Goal: Transaction & Acquisition: Obtain resource

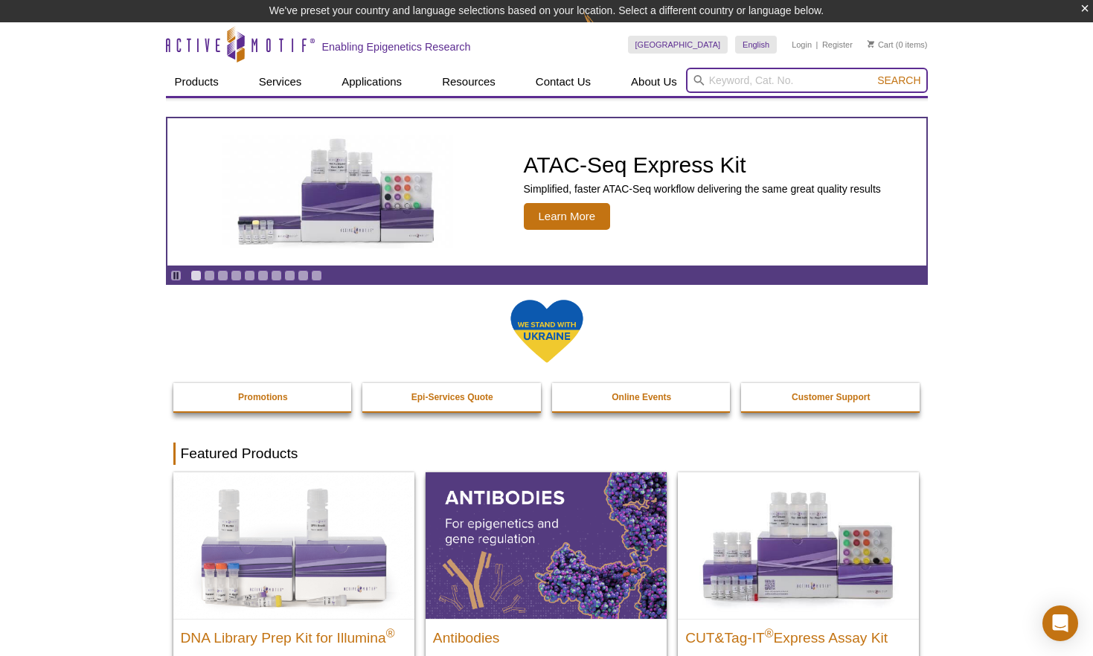
click at [781, 81] on input "search" at bounding box center [807, 80] width 242 height 25
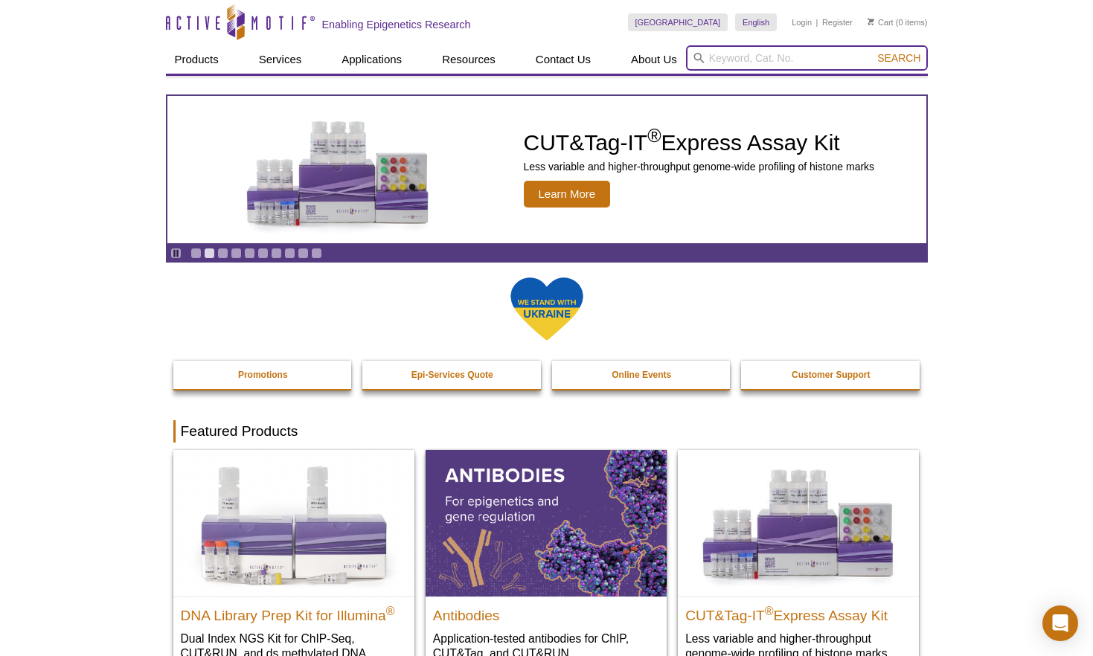
click at [822, 59] on input "search" at bounding box center [807, 57] width 242 height 25
paste input "53157"
type input "53157"
click at [873, 51] on button "Search" at bounding box center [899, 57] width 52 height 13
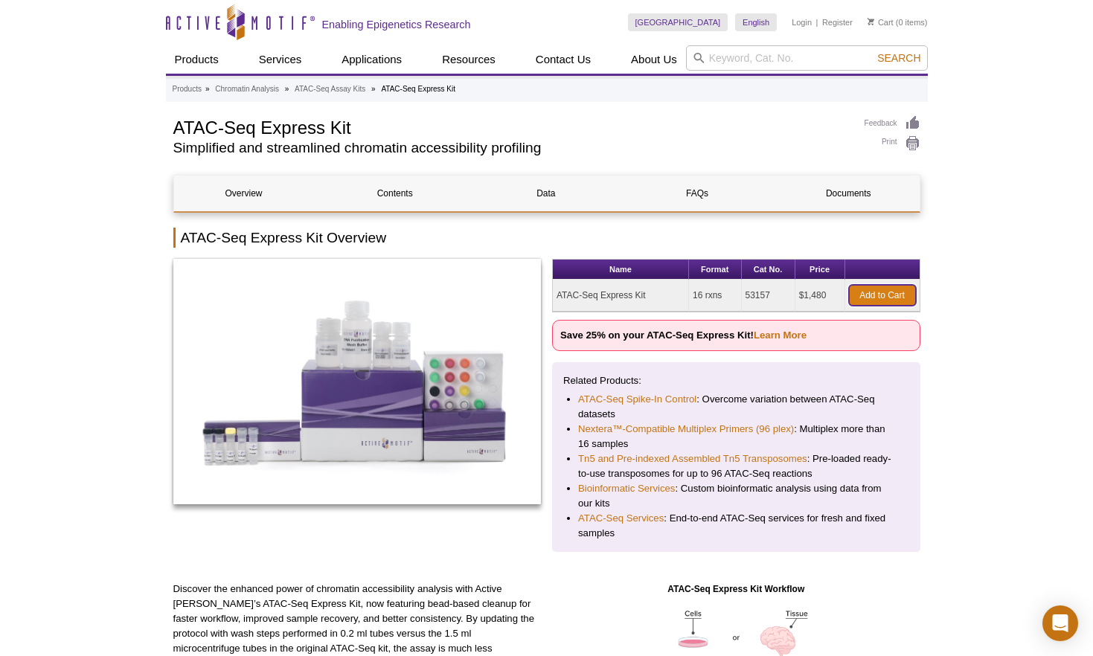
drag, startPoint x: 893, startPoint y: 295, endPoint x: 883, endPoint y: 293, distance: 10.5
click at [892, 294] on link "Add to Cart" at bounding box center [882, 295] width 67 height 21
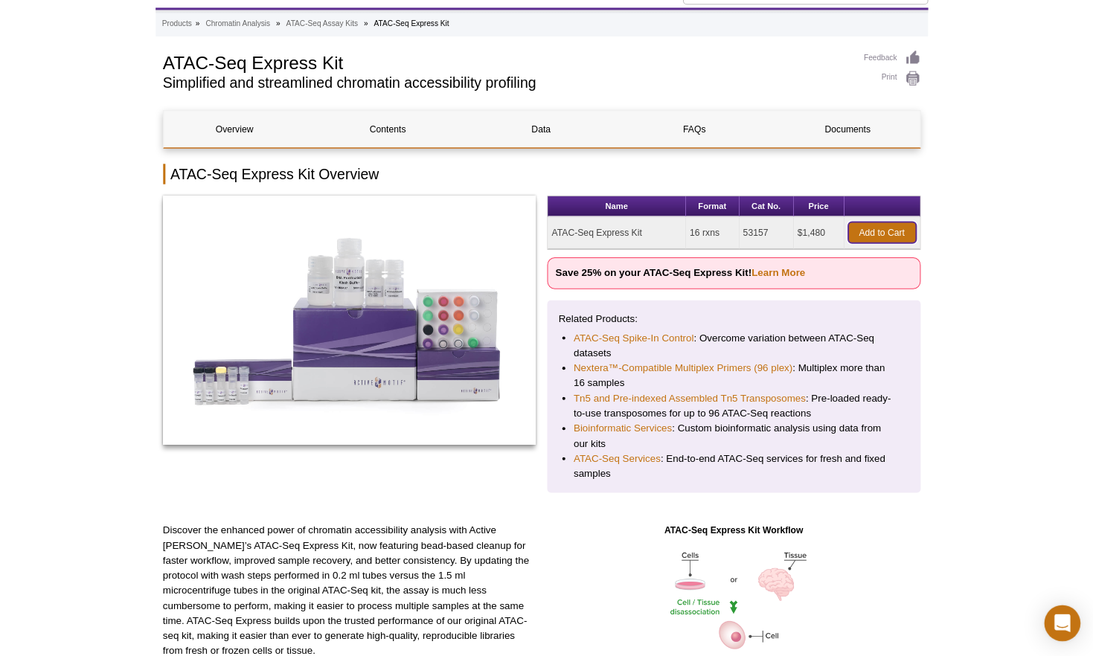
scroll to position [63, 0]
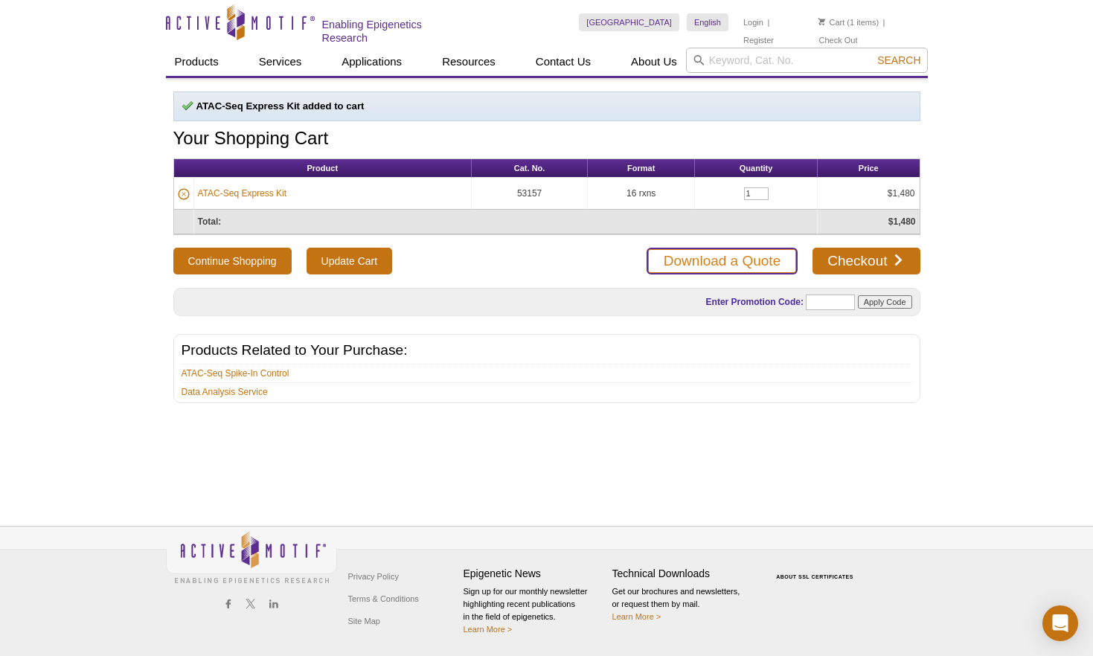
click at [731, 258] on link "Download a Quote" at bounding box center [722, 261] width 151 height 27
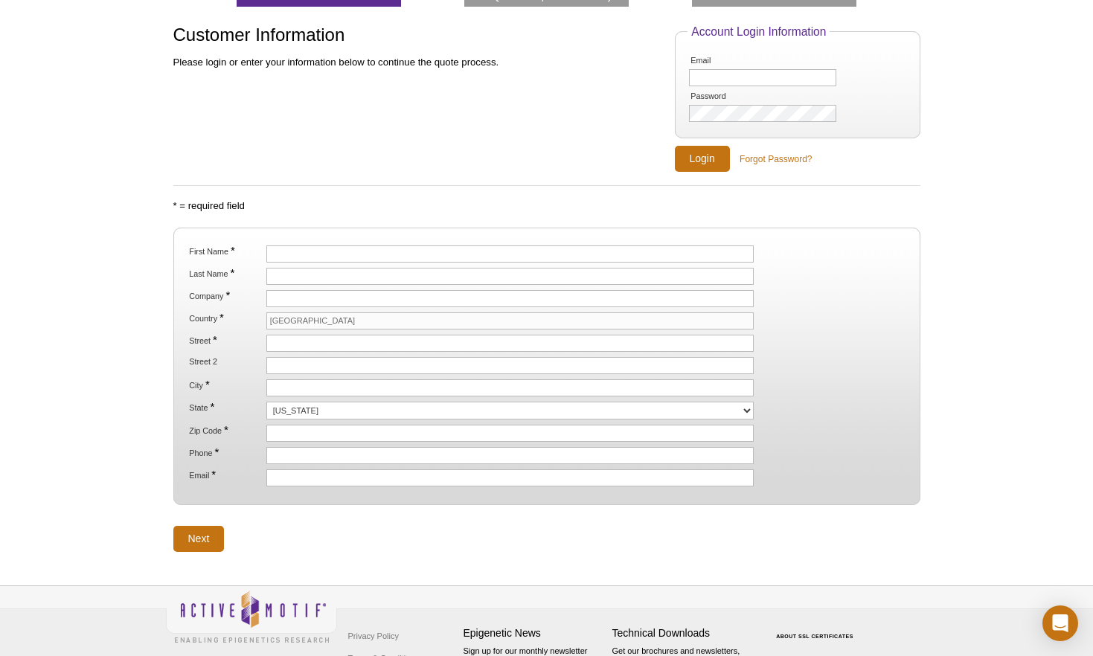
scroll to position [112, 0]
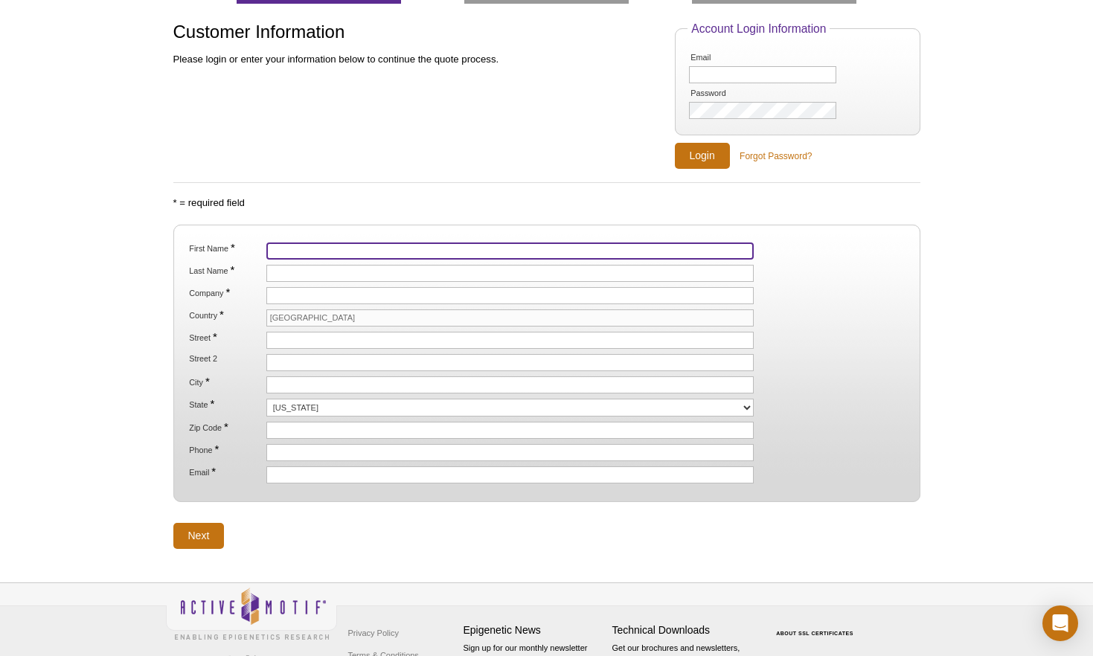
click at [319, 251] on input "First Name *" at bounding box center [510, 251] width 488 height 17
type input "Jin"
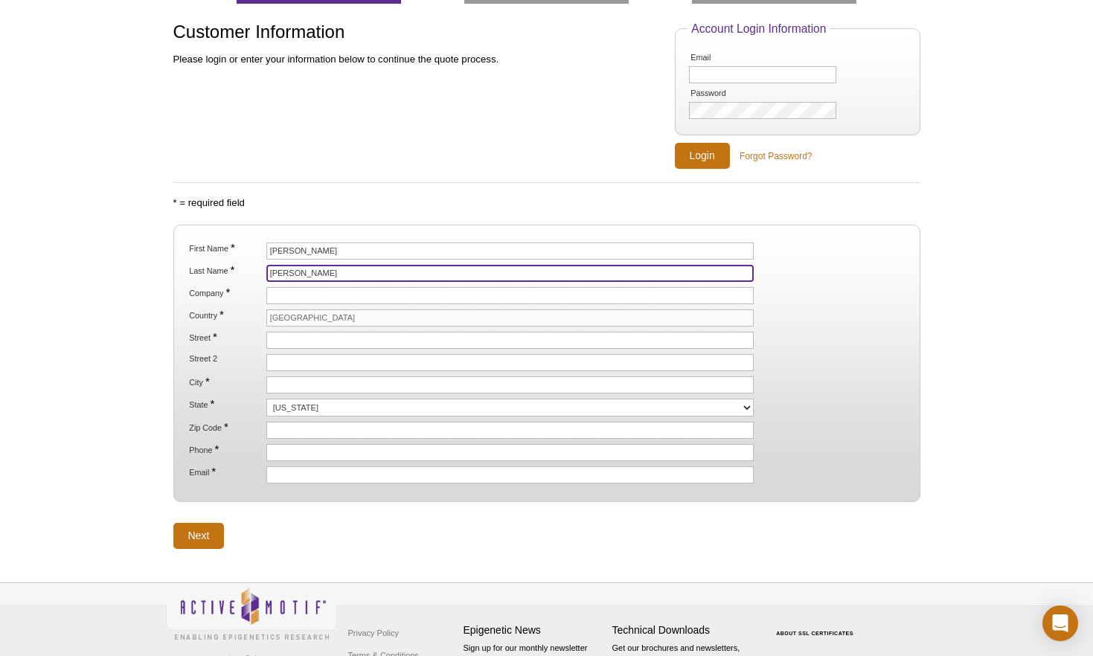
type input "Chung"
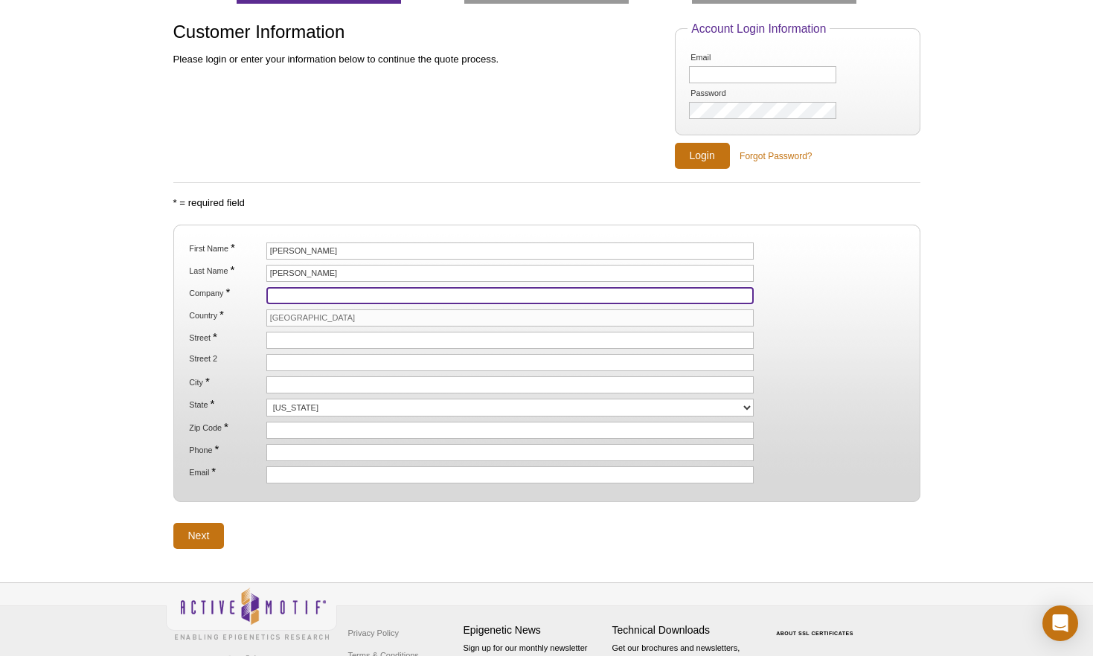
click at [295, 295] on input "Company *" at bounding box center [510, 295] width 488 height 17
type input "Johns Hopkins School of Medicine"
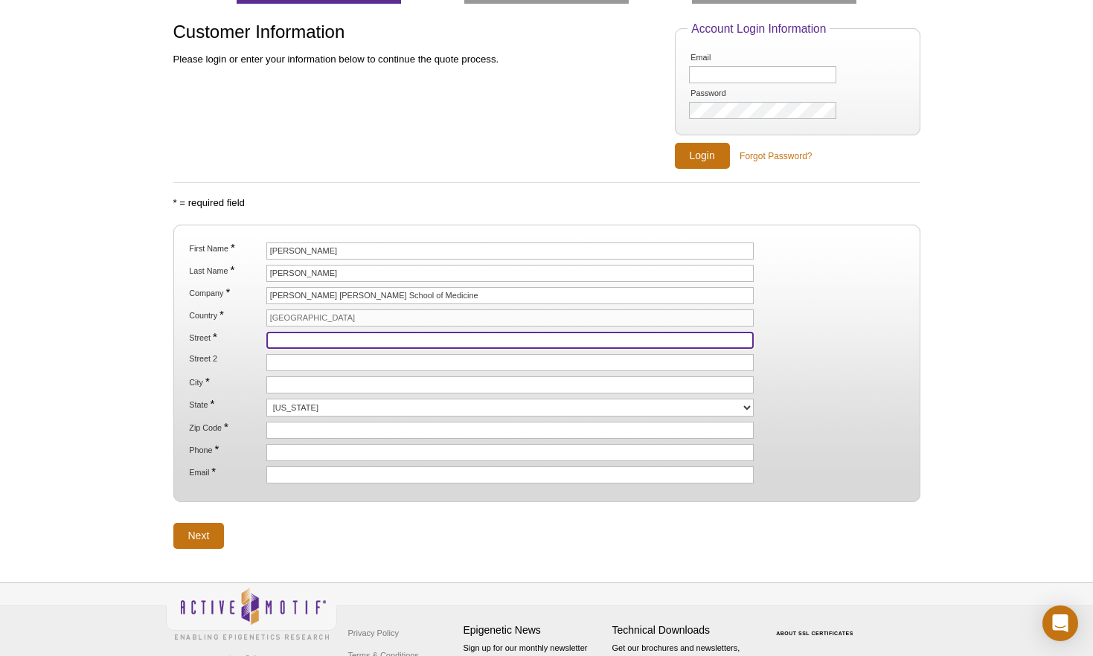
click at [296, 342] on input "Street *" at bounding box center [510, 340] width 488 height 17
type input "[STREET_ADDRESS][PERSON_NAME]"
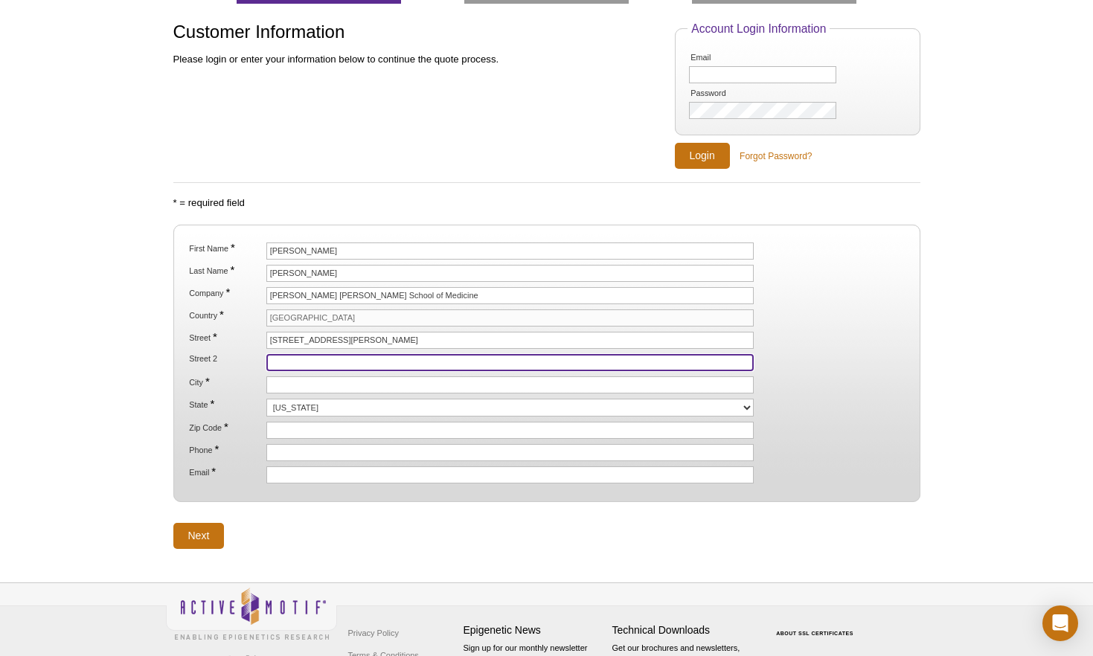
click at [326, 361] on input "Street 2" at bounding box center [510, 362] width 488 height 17
type input "Asthma and Allergy Center, Floor 2A, Room 10"
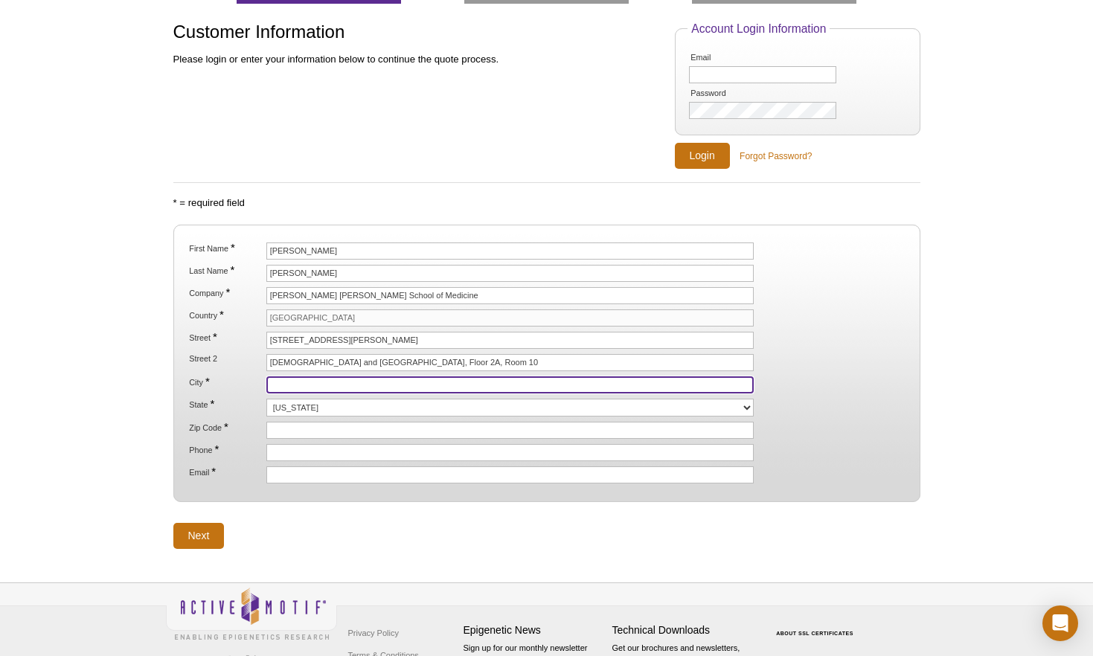
click at [286, 388] on input "City *" at bounding box center [510, 385] width 488 height 17
type input "Baltimore"
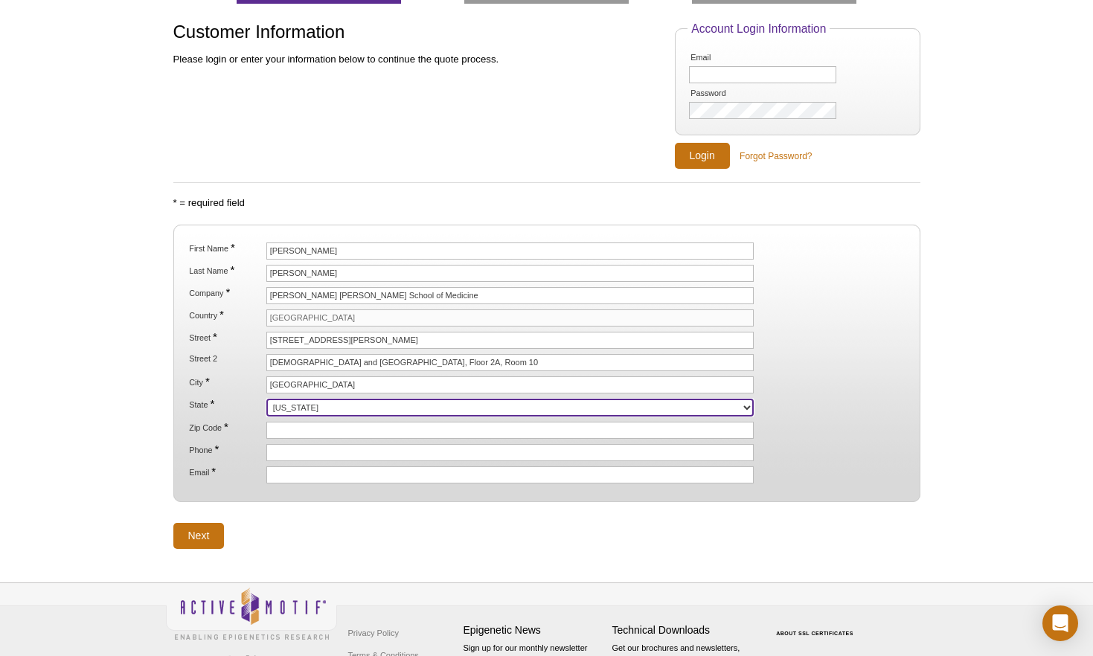
click at [304, 408] on select "Alabama Alaska American Samoa Arizona Arkansas California Colorado Connecticut …" at bounding box center [510, 408] width 488 height 18
select select "MD"
click at [266, 399] on select "Alabama Alaska American Samoa Arizona Arkansas California Colorado Connecticut …" at bounding box center [510, 408] width 488 height 18
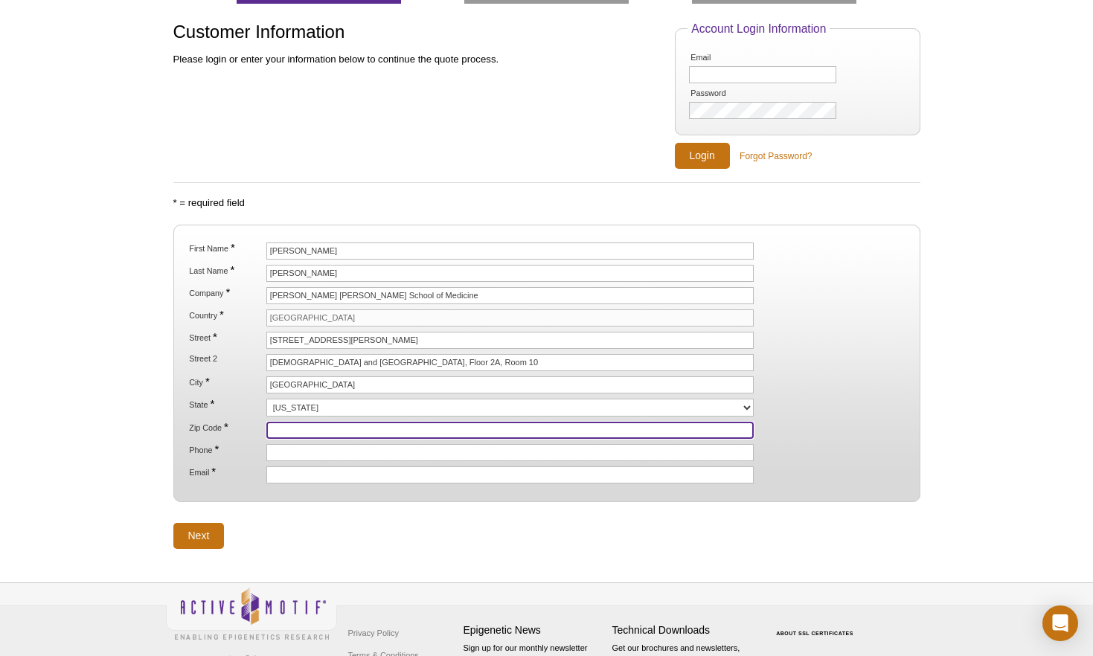
click at [298, 430] on input "Zip Code *" at bounding box center [510, 430] width 488 height 17
type input "21224"
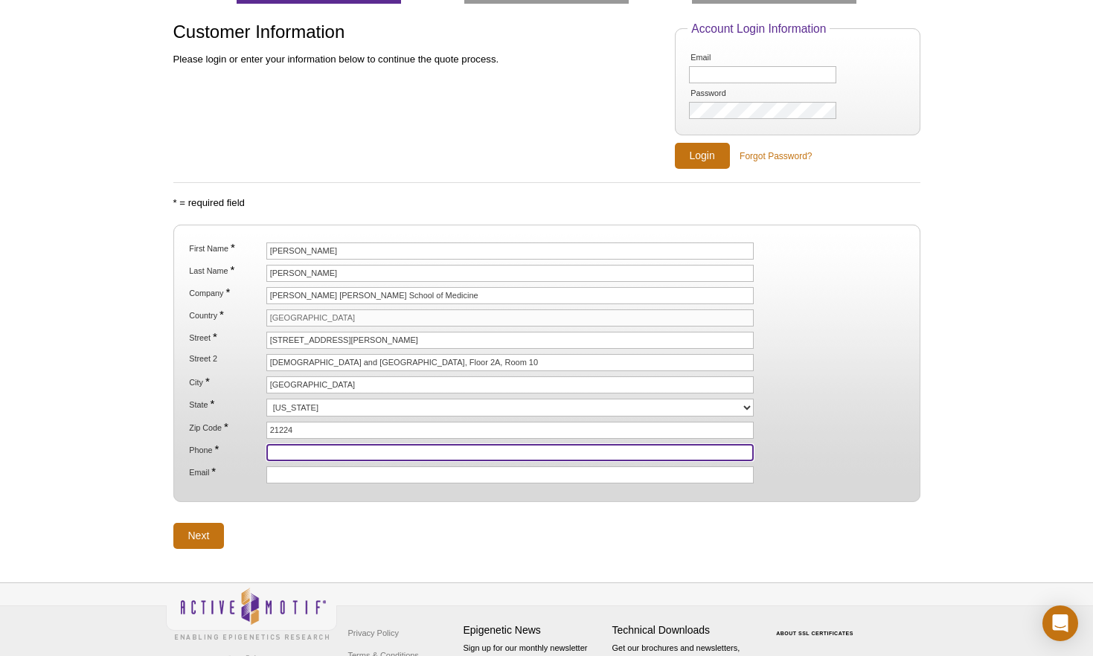
click at [284, 453] on input "Phone *" at bounding box center [510, 452] width 488 height 17
type input "410-550-6742"
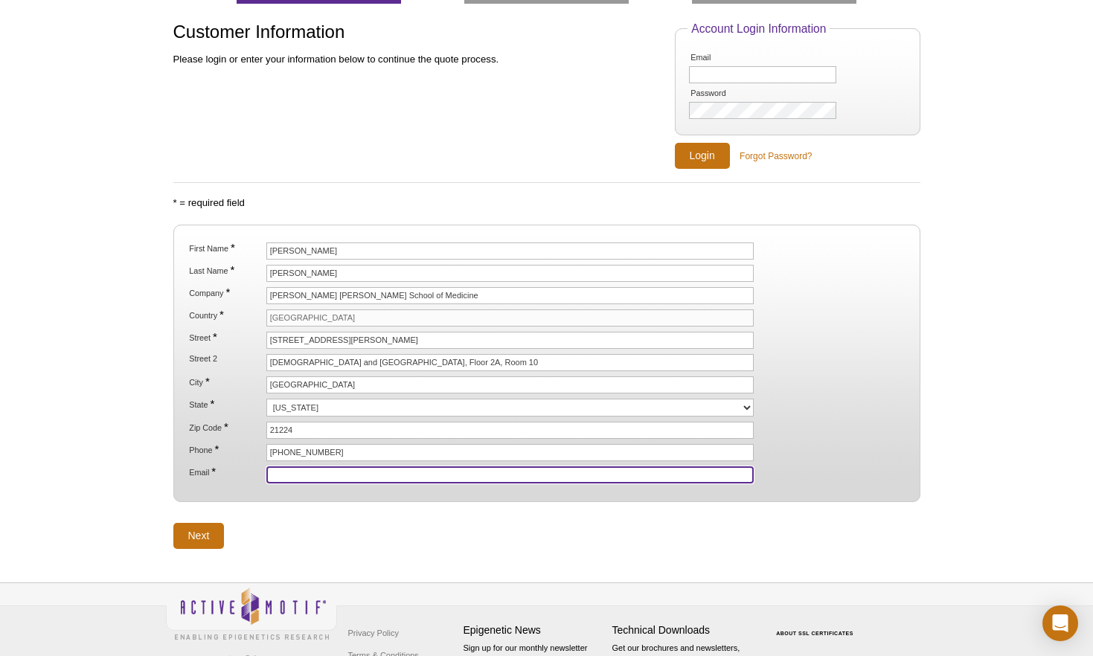
click at [297, 476] on input "Email *" at bounding box center [510, 475] width 488 height 17
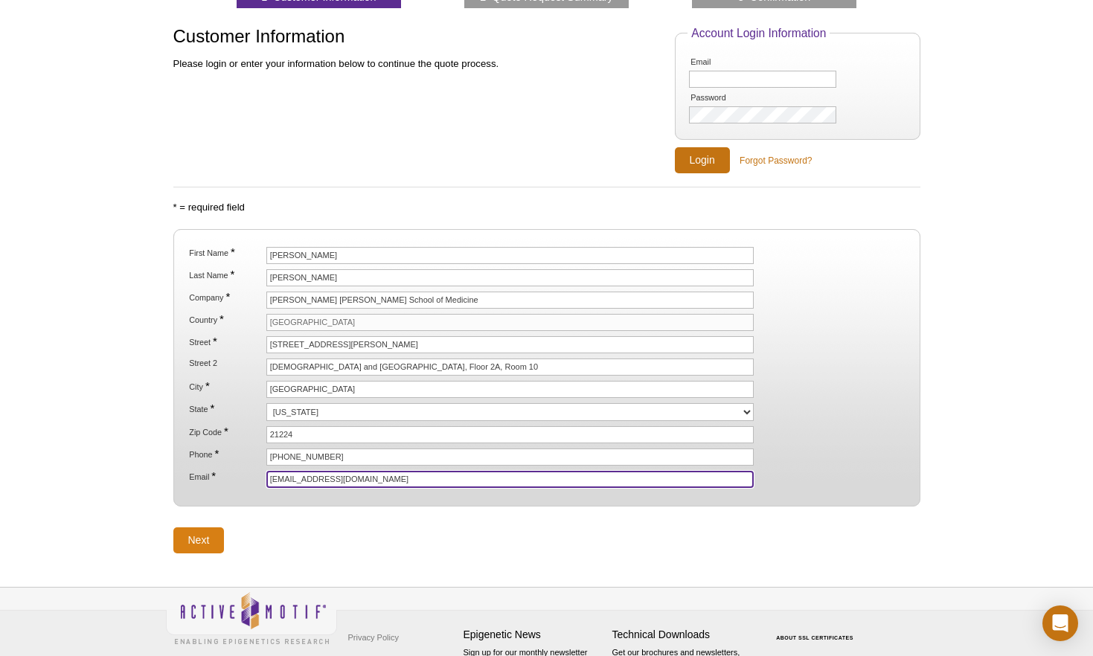
type input "jchung9@jhmi.edu"
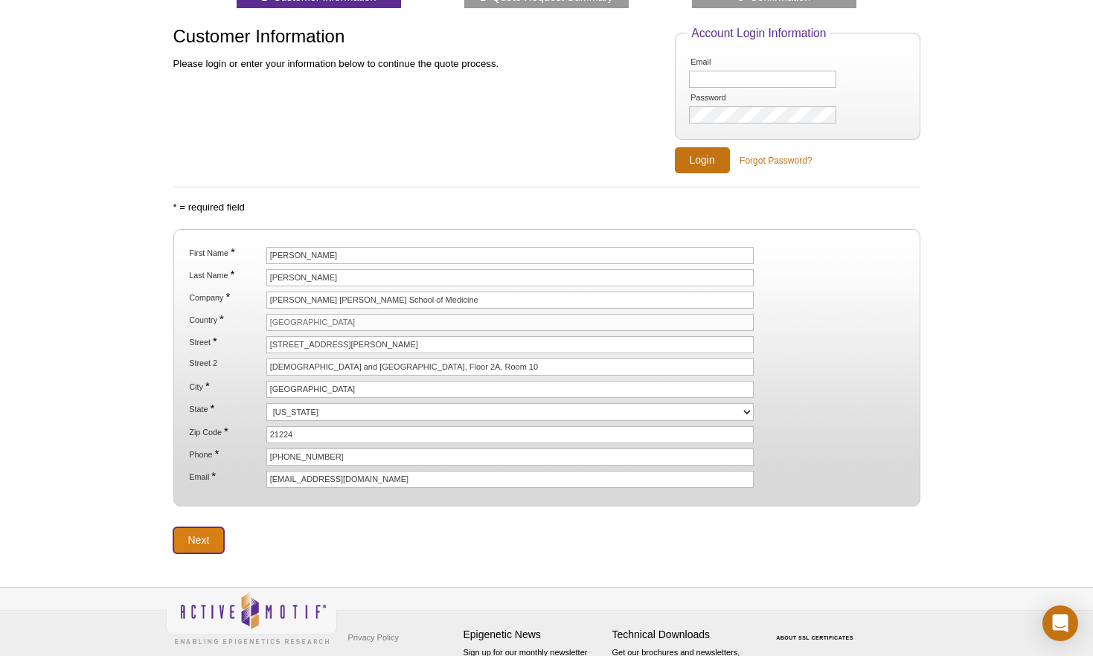
click at [202, 537] on input "Next" at bounding box center [198, 541] width 51 height 26
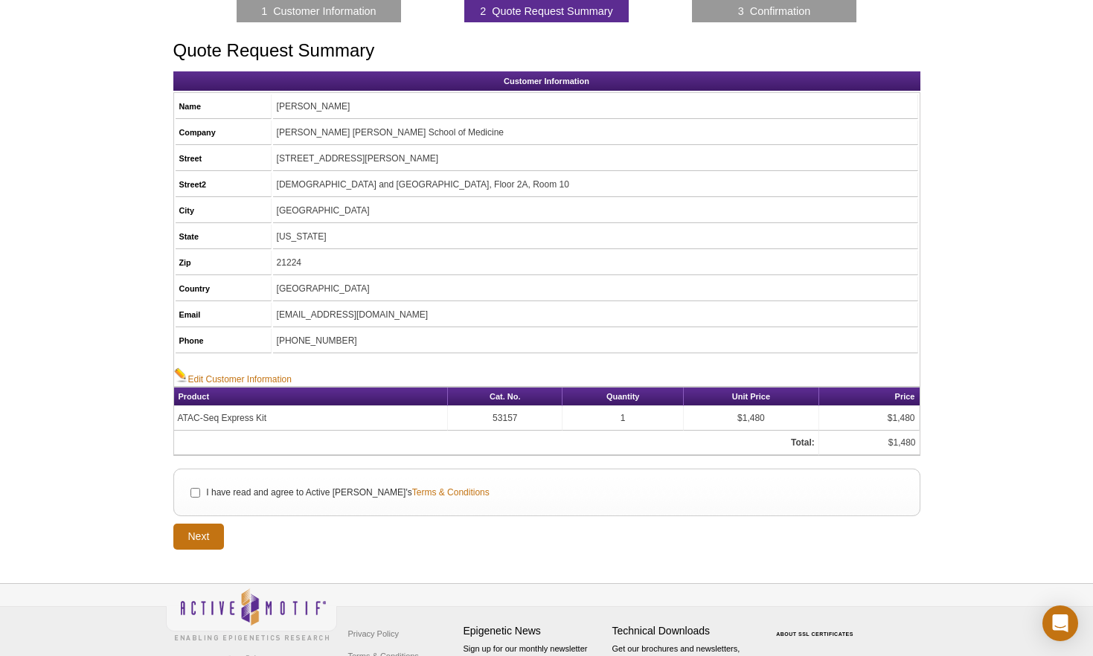
scroll to position [132, 0]
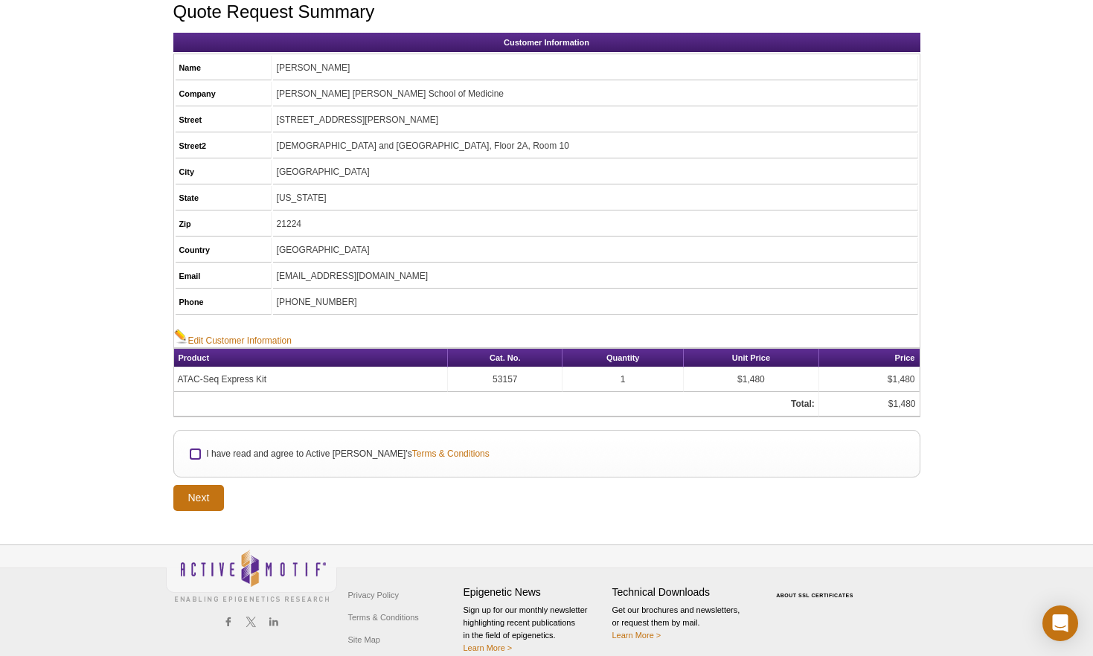
drag, startPoint x: 197, startPoint y: 452, endPoint x: 190, endPoint y: 482, distance: 30.5
click at [197, 452] on input "I have read and agree to Active Motif's Terms & Conditions" at bounding box center [196, 455] width 10 height 10
checkbox input "true"
click at [195, 494] on input "Next" at bounding box center [198, 498] width 51 height 26
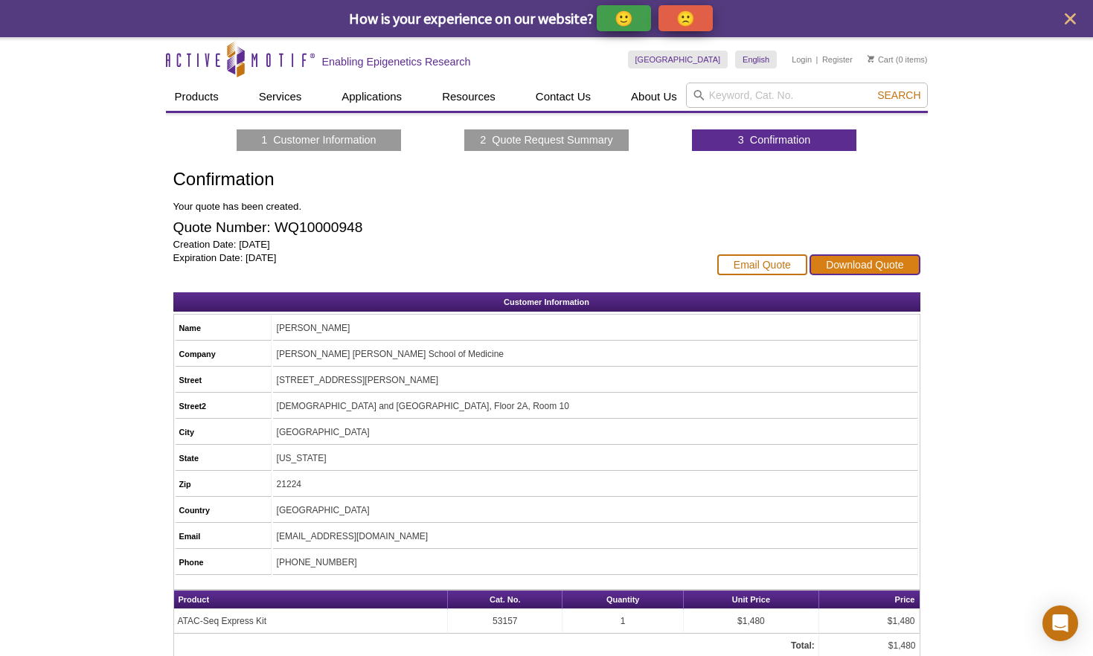
click at [857, 265] on link "Download Quote" at bounding box center [865, 265] width 110 height 21
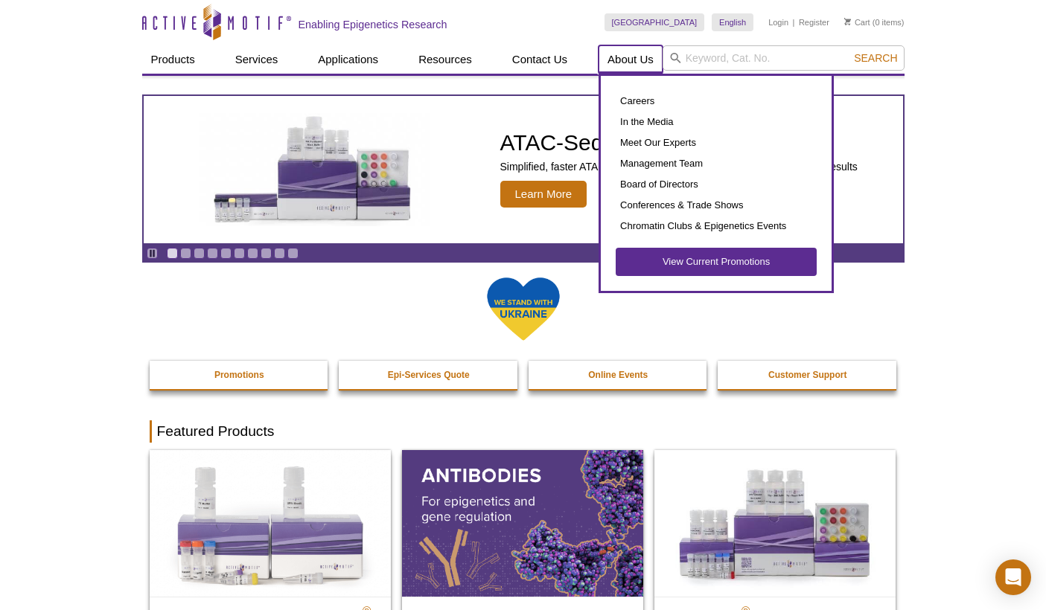
click at [630, 60] on link "About Us" at bounding box center [630, 59] width 64 height 28
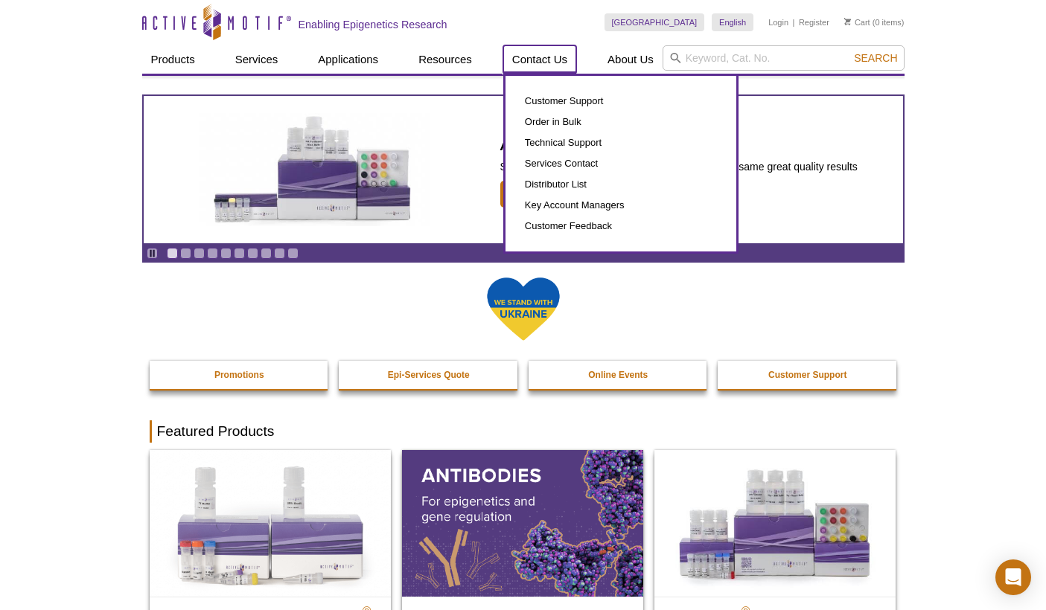
click at [546, 61] on link "Contact Us" at bounding box center [539, 59] width 73 height 28
click at [546, 62] on link "Contact Us" at bounding box center [539, 59] width 73 height 28
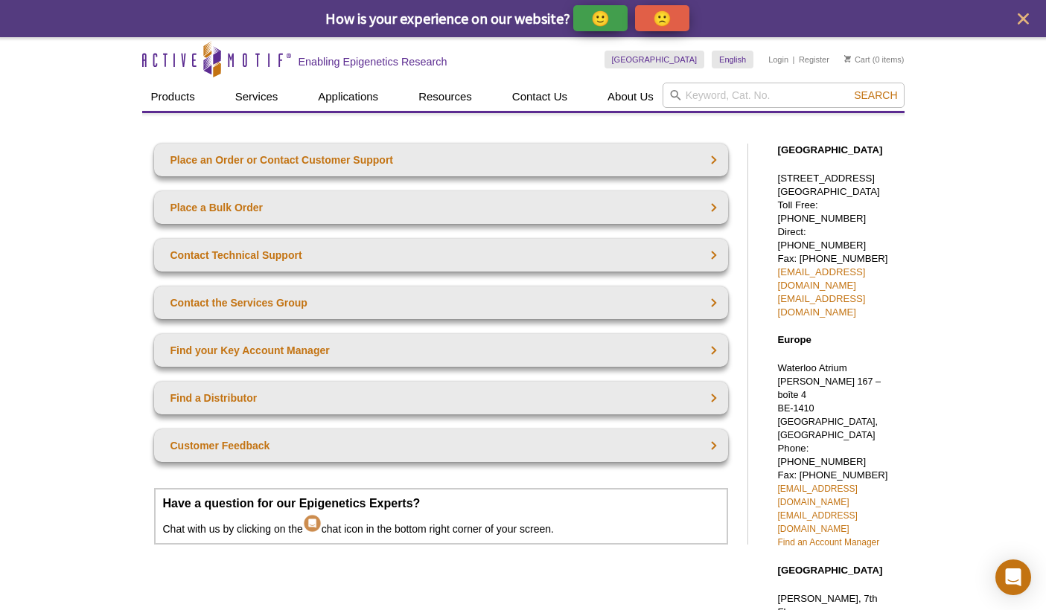
scroll to position [17, 0]
click at [729, 100] on input "search" at bounding box center [783, 95] width 242 height 25
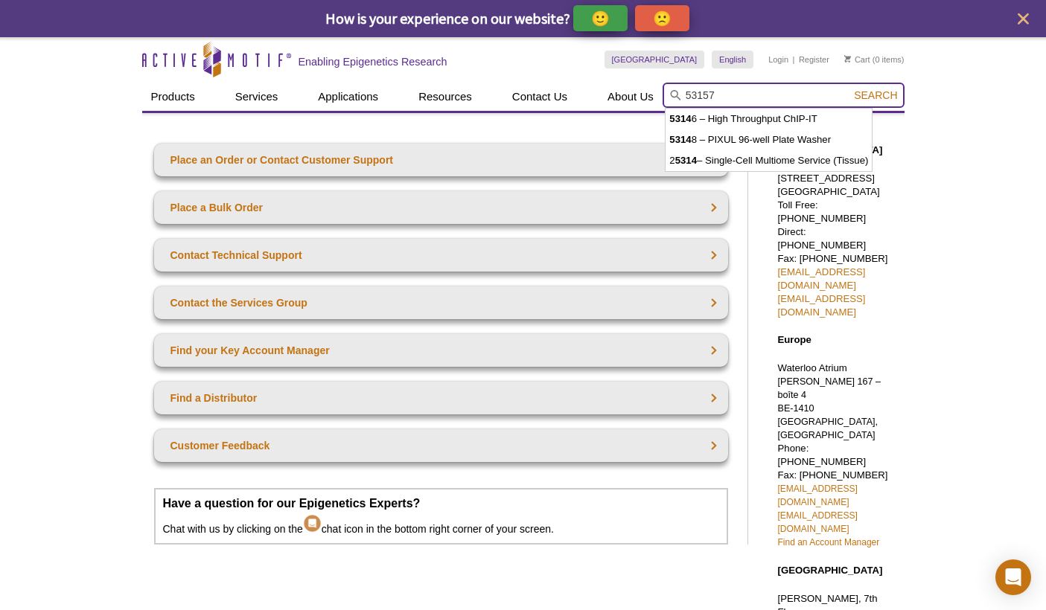
click at [849, 89] on button "Search" at bounding box center [875, 95] width 52 height 13
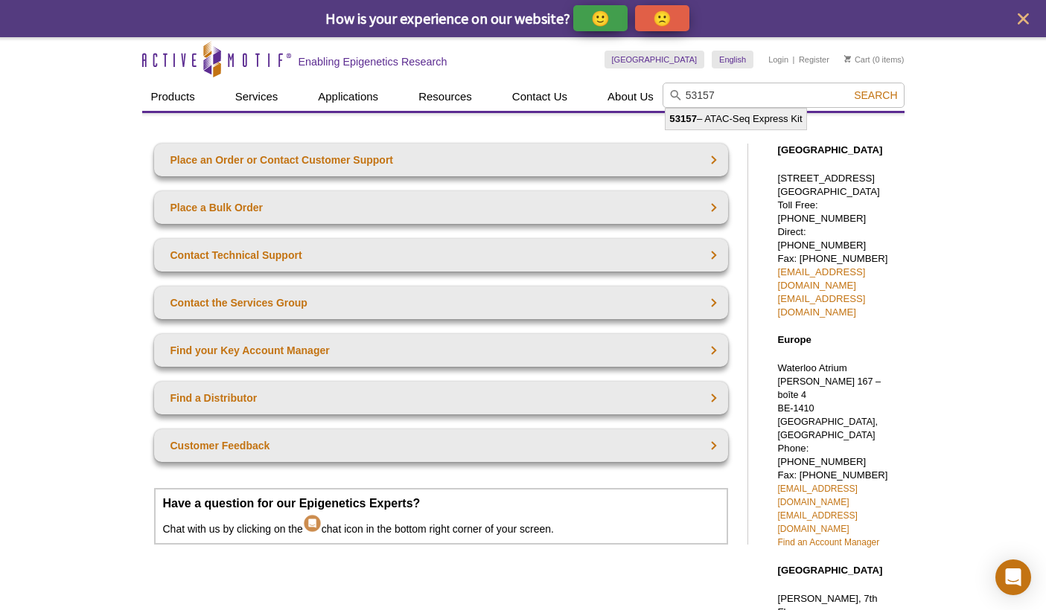
click at [717, 117] on li "53157 – ATAC-Seq Express Kit" at bounding box center [735, 119] width 140 height 21
type input "53157 – ATAC-Seq Express Kit"
click at [884, 96] on span "Search" at bounding box center [875, 95] width 43 height 12
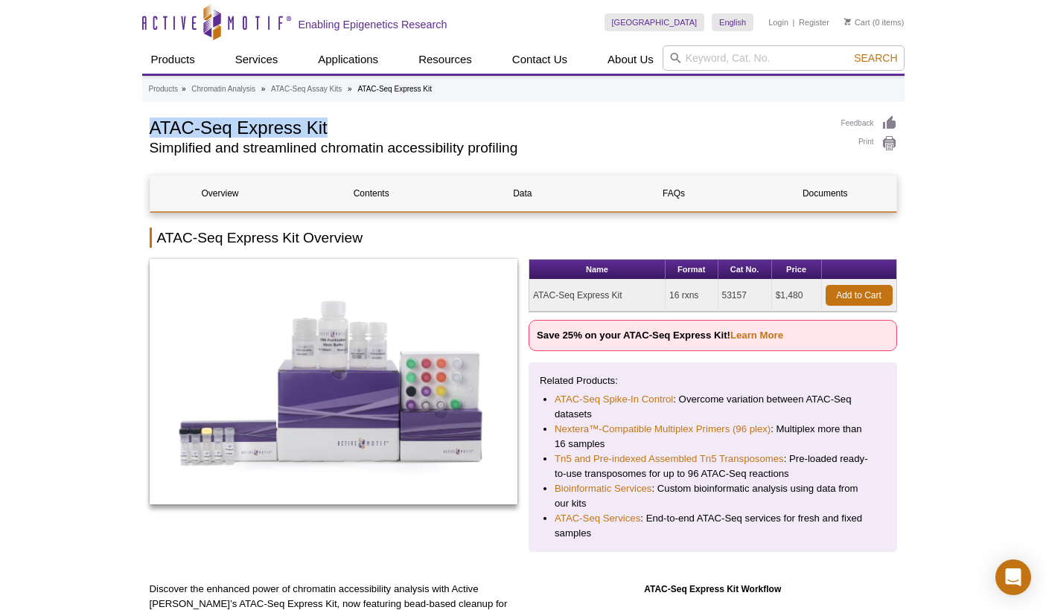
drag, startPoint x: 149, startPoint y: 130, endPoint x: 363, endPoint y: 132, distance: 214.4
click at [356, 132] on h1 "ATAC-Seq Express Kit" at bounding box center [488, 126] width 677 height 22
copy h1 "ATAC-Seq Express Kit"
